Goal: Use online tool/utility: Utilize a website feature to perform a specific function

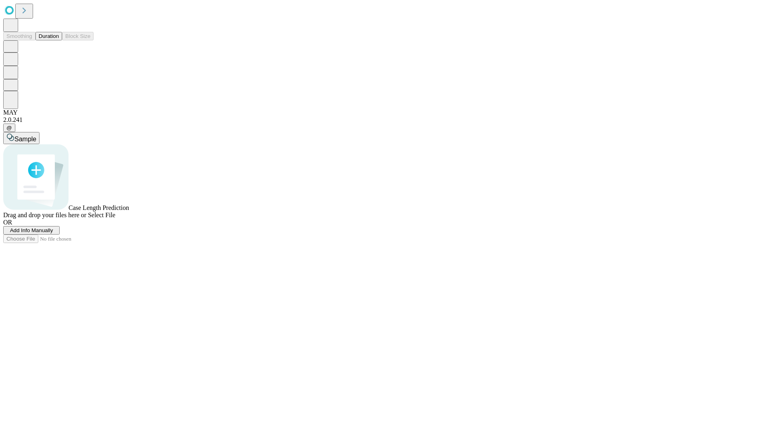
click at [53, 233] on span "Add Info Manually" at bounding box center [31, 230] width 43 height 6
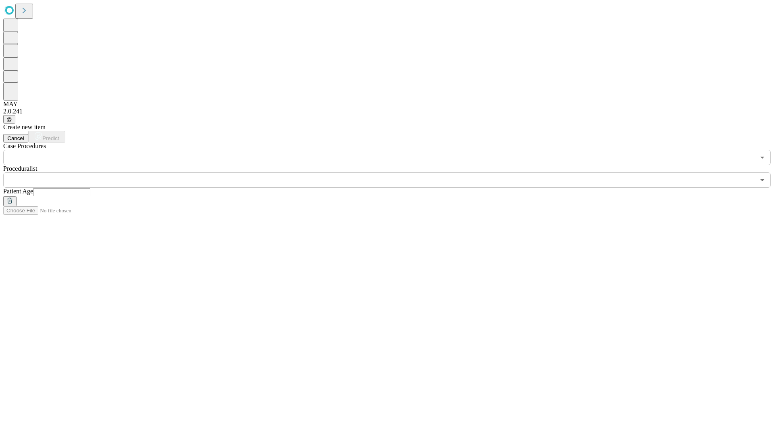
click at [90, 188] on input "text" at bounding box center [61, 192] width 57 height 8
type input "***"
click at [393, 172] on input "text" at bounding box center [379, 179] width 752 height 15
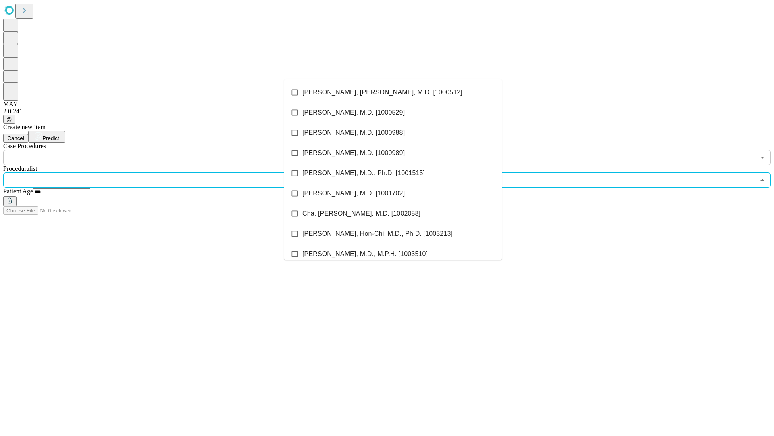
click at [393, 92] on li "[PERSON_NAME], [PERSON_NAME], M.D. [1000512]" at bounding box center [393, 92] width 218 height 20
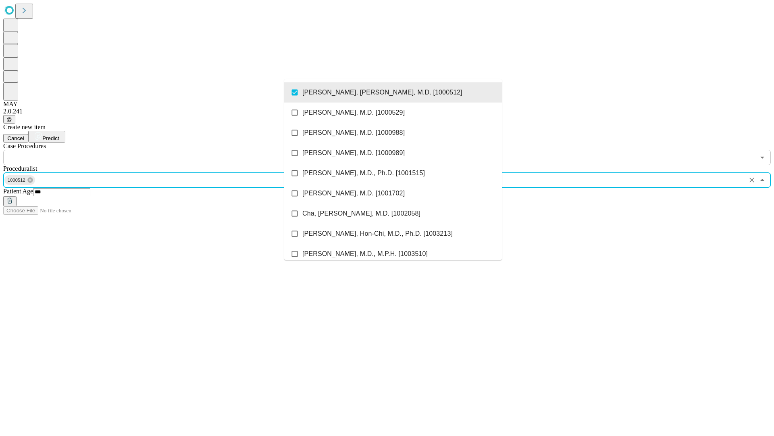
click at [169, 150] on input "text" at bounding box center [379, 157] width 752 height 15
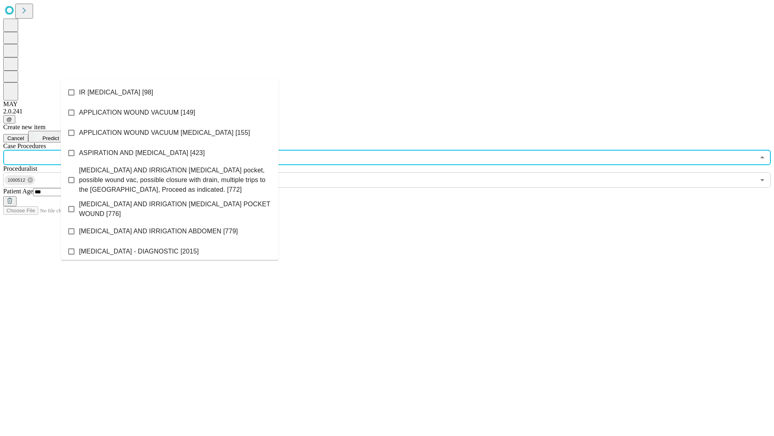
click at [170, 92] on li "IR [MEDICAL_DATA] [98]" at bounding box center [170, 92] width 218 height 20
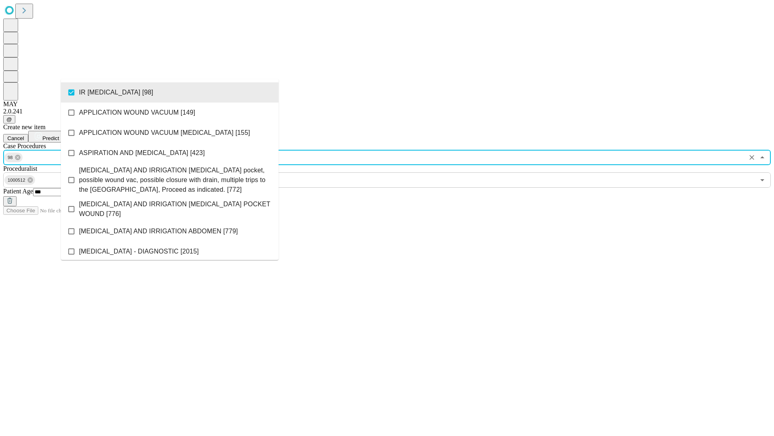
click at [59, 135] on span "Predict" at bounding box center [50, 138] width 17 height 6
